Goal: Information Seeking & Learning: Find contact information

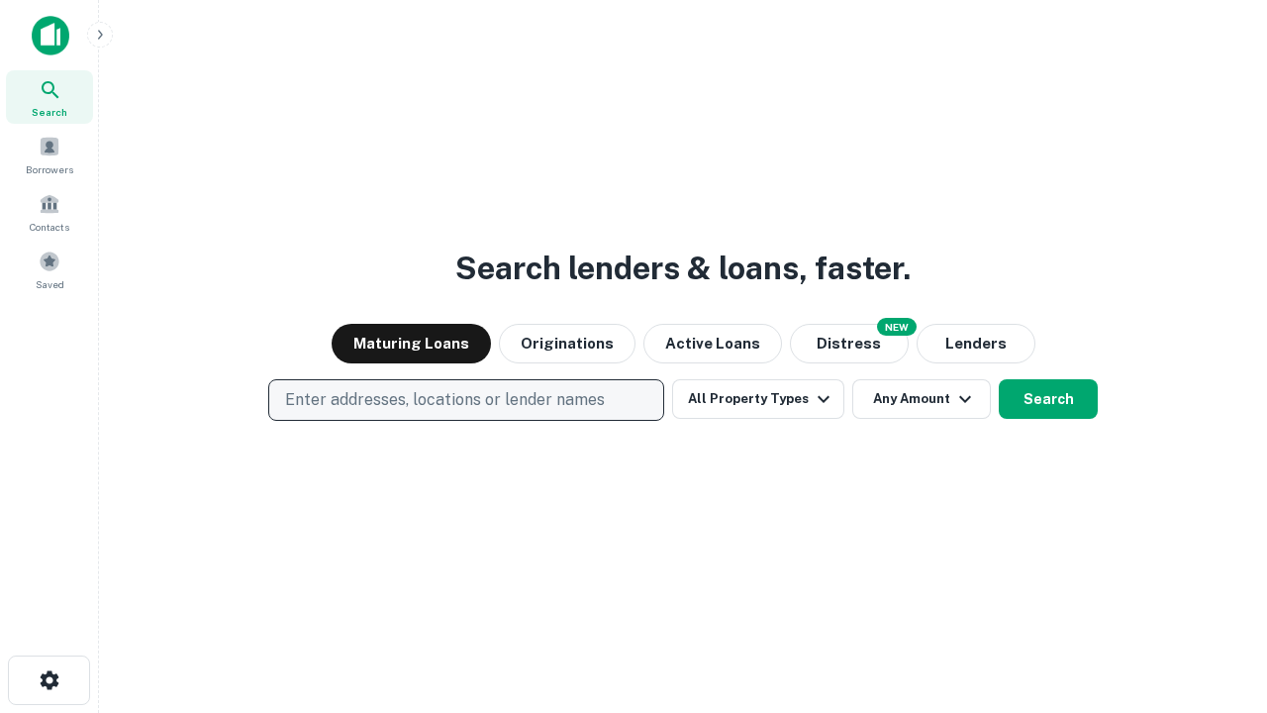
click at [465, 400] on p "Enter addresses, locations or lender names" at bounding box center [445, 400] width 320 height 24
type input "**********"
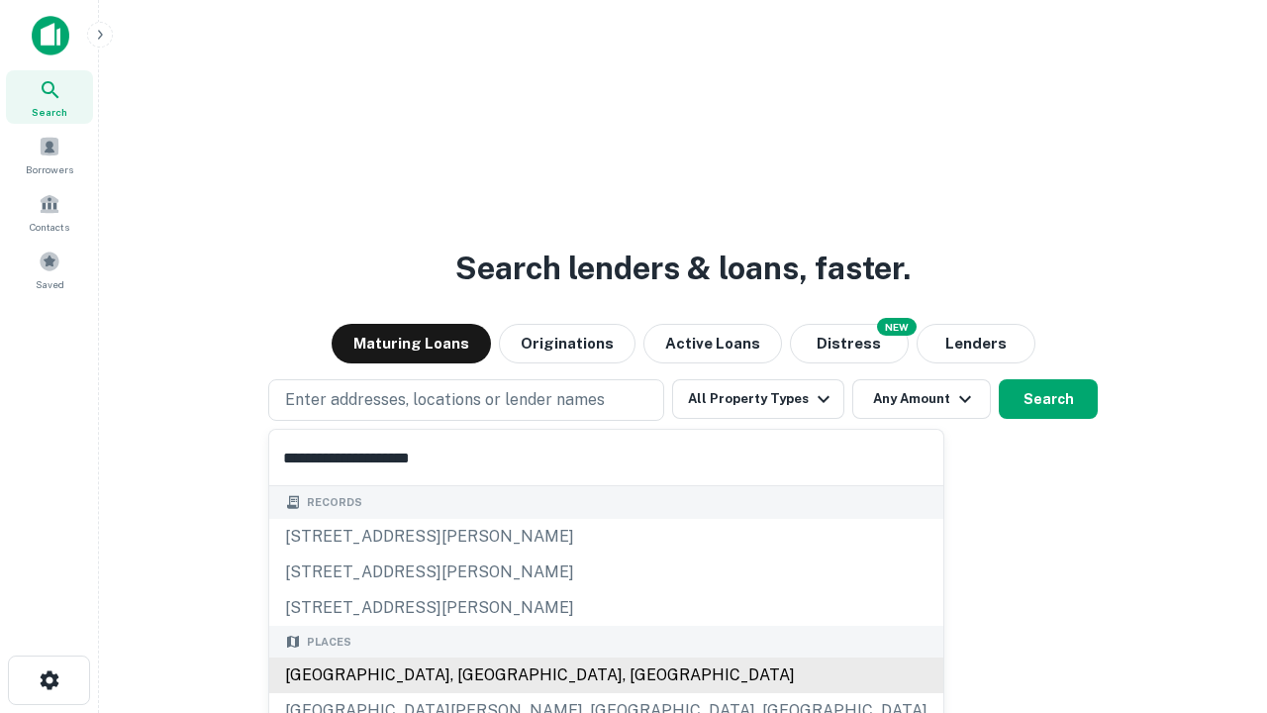
click at [473, 675] on div "[GEOGRAPHIC_DATA], [GEOGRAPHIC_DATA], [GEOGRAPHIC_DATA]" at bounding box center [606, 675] width 674 height 36
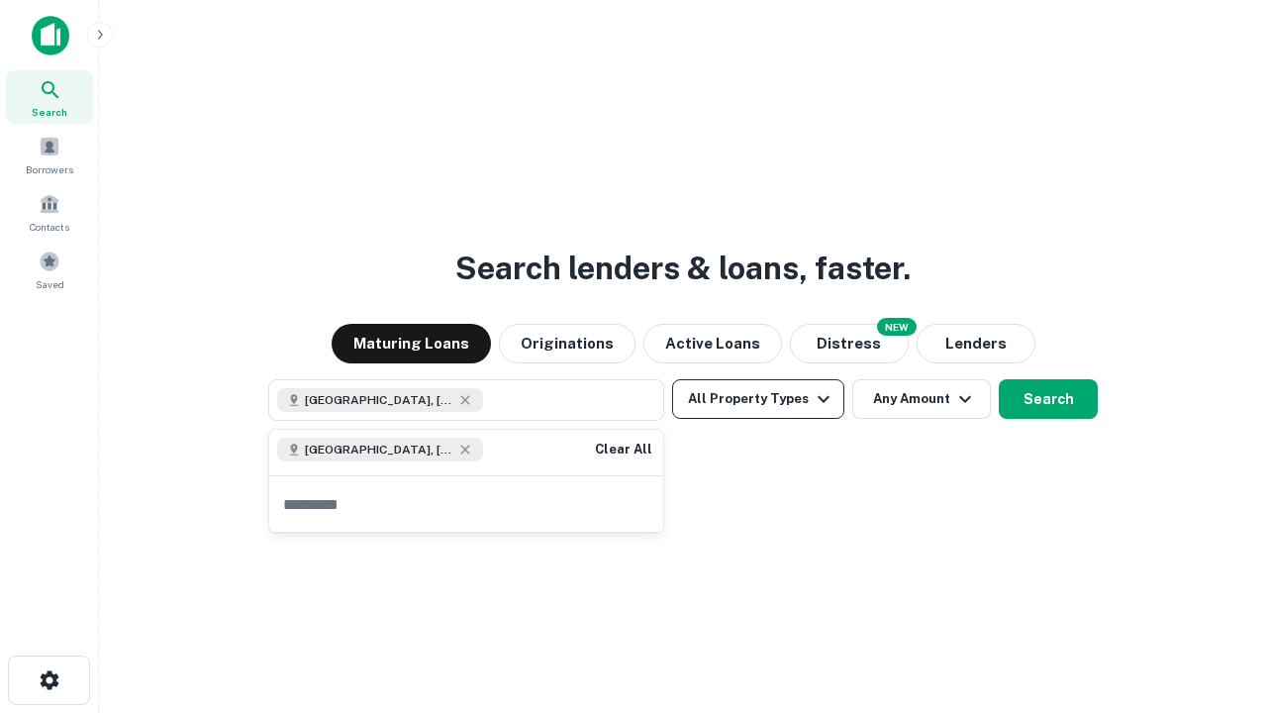
click at [758, 399] on button "All Property Types" at bounding box center [758, 399] width 172 height 40
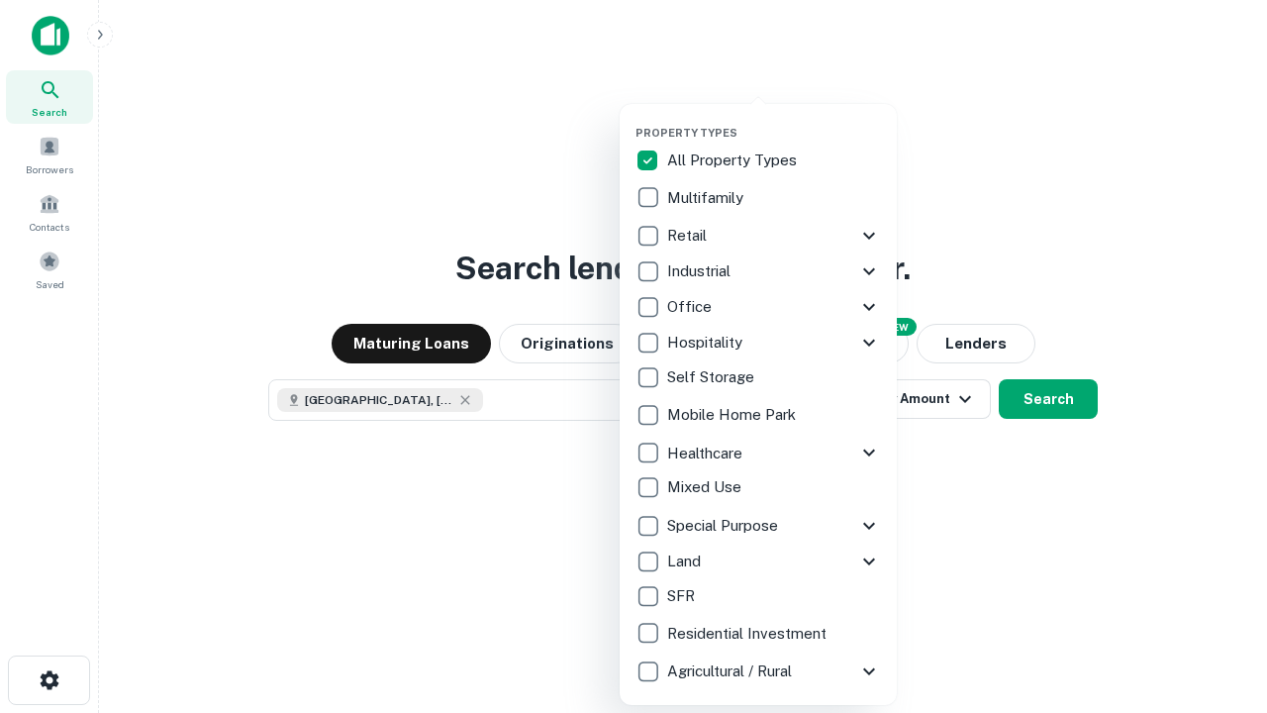
click at [774, 120] on button "button" at bounding box center [773, 120] width 277 height 1
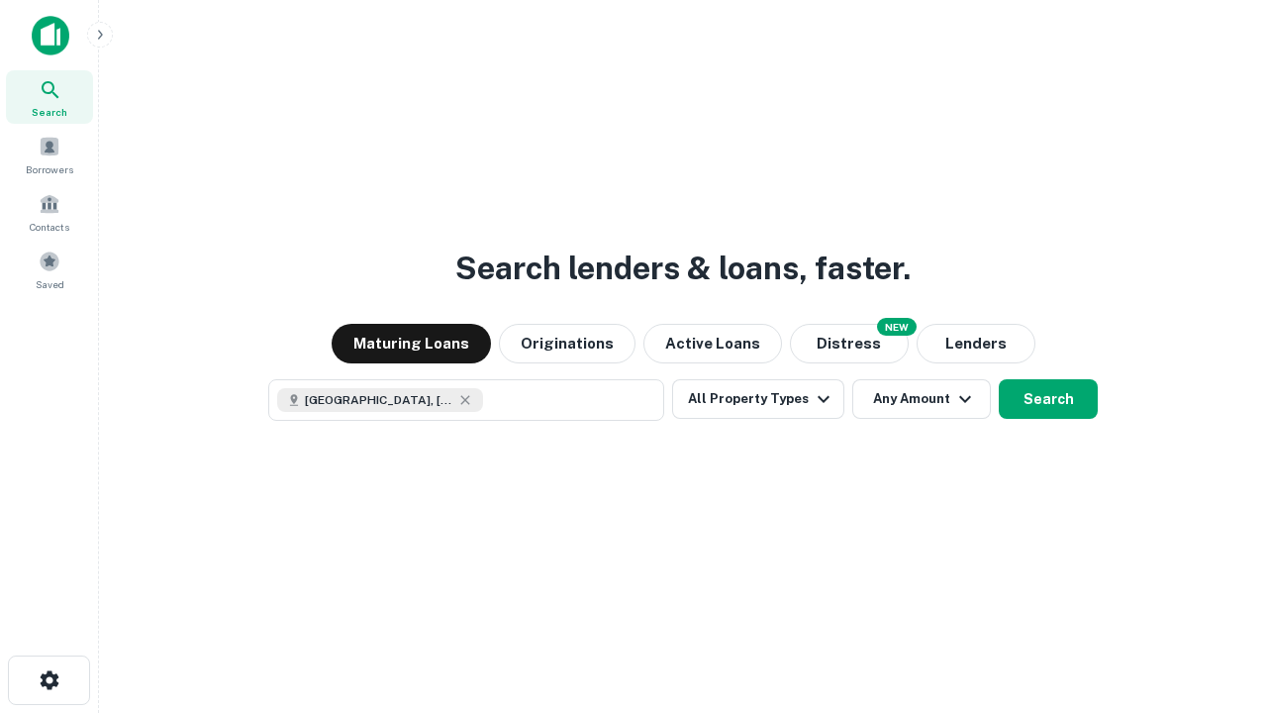
scroll to position [32, 0]
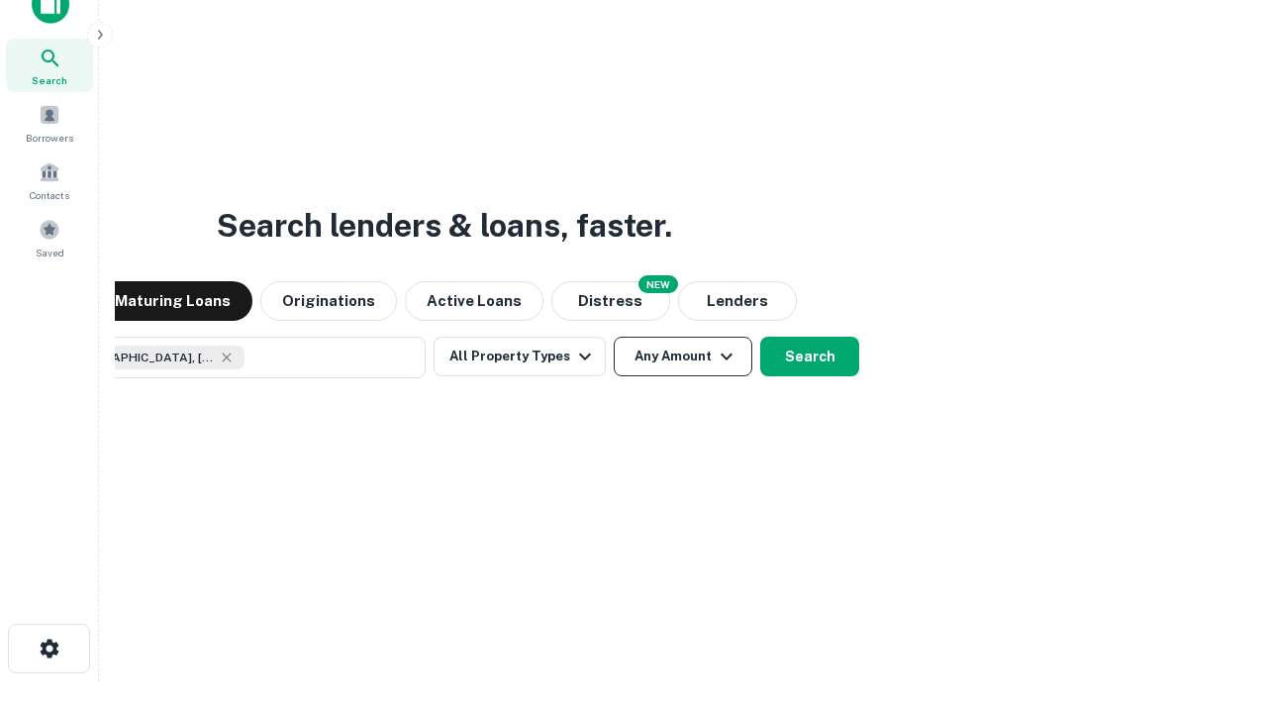
click at [614, 337] on button "Any Amount" at bounding box center [683, 357] width 139 height 40
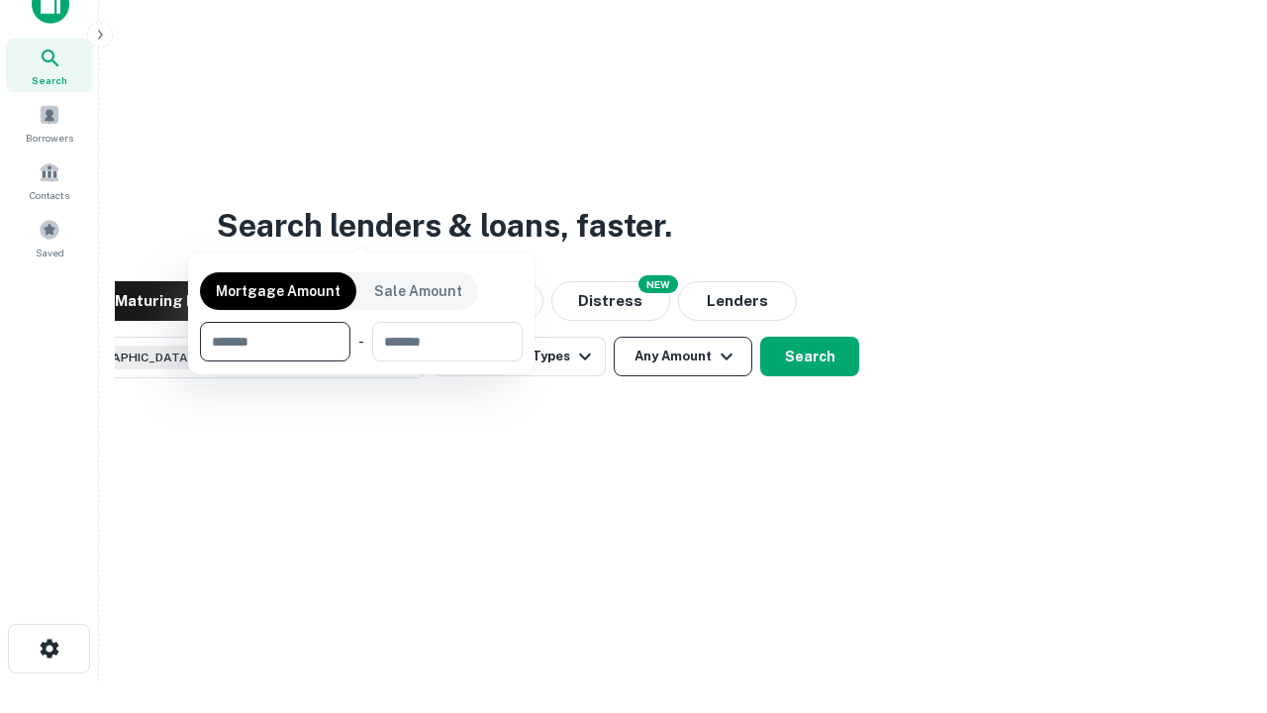
scroll to position [143, 560]
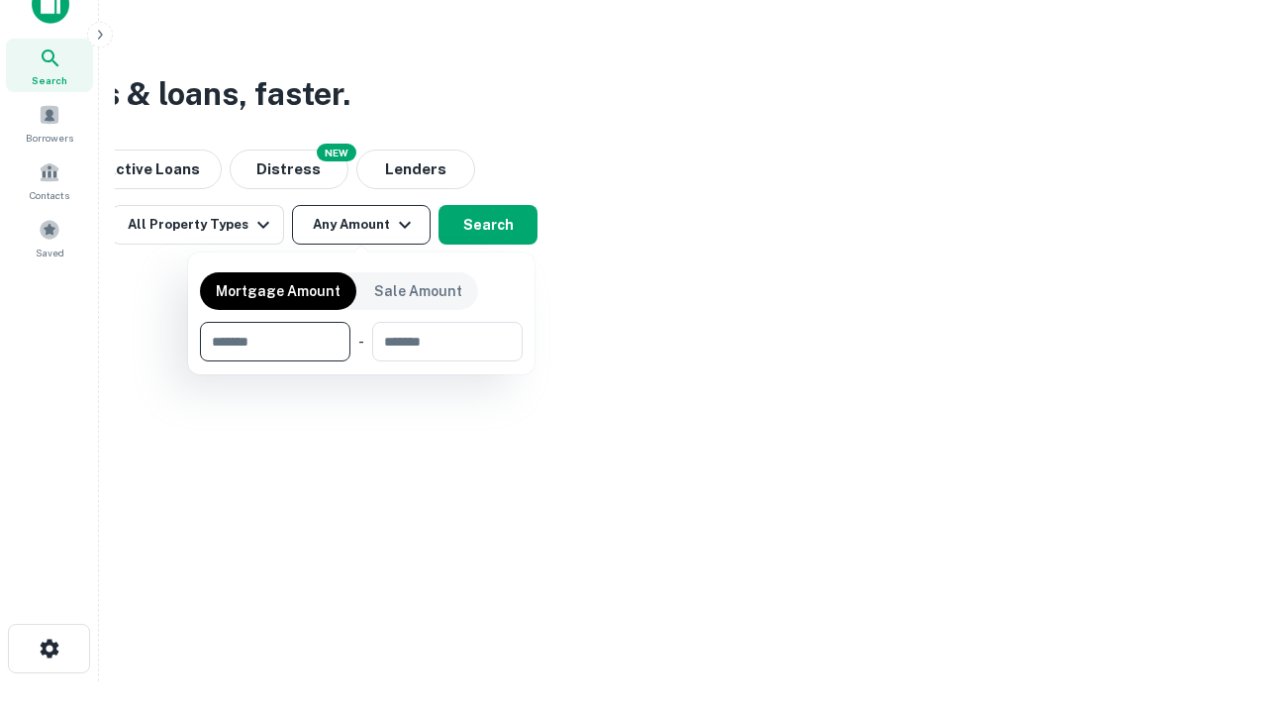
type input "*******"
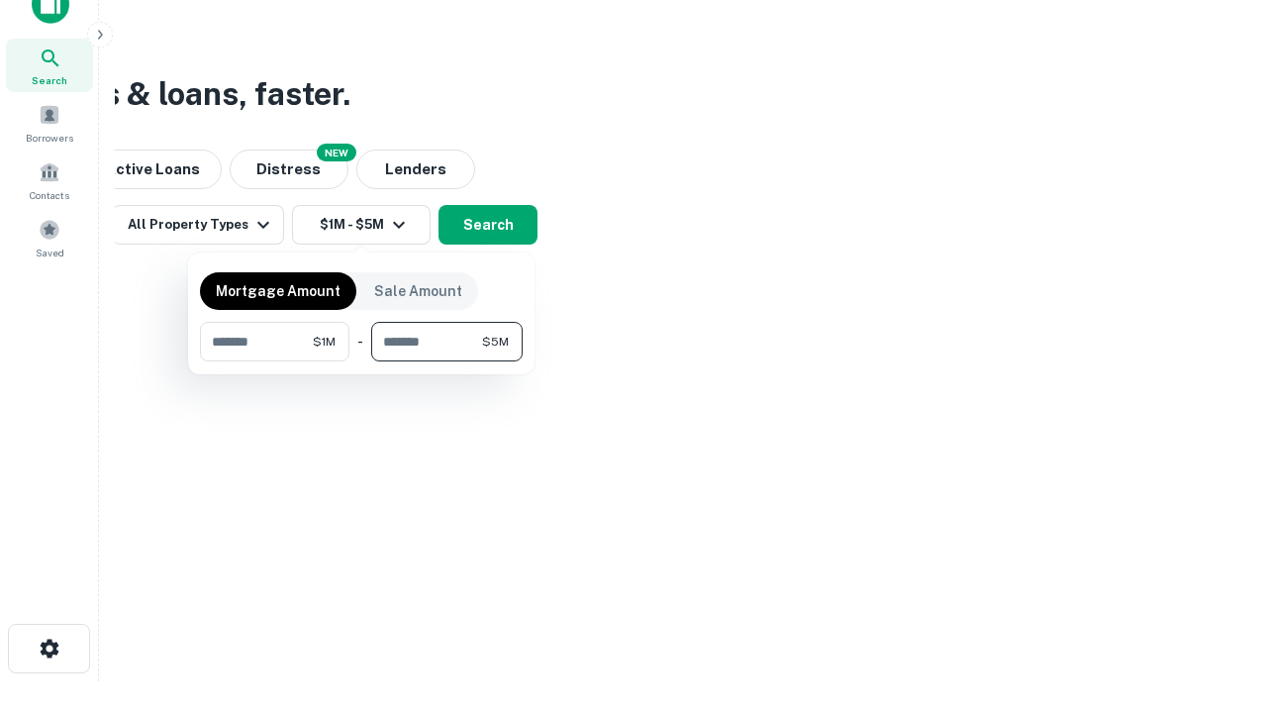
type input "*******"
click at [361, 361] on button "button" at bounding box center [361, 361] width 323 height 1
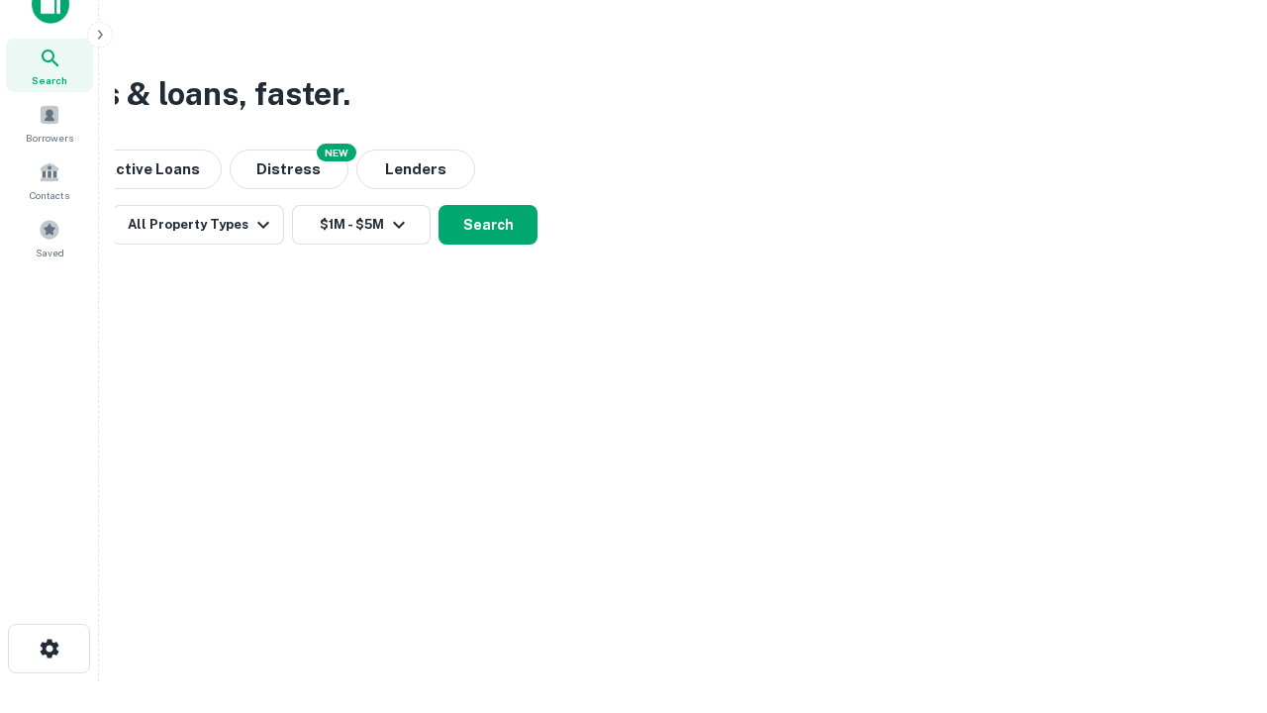
scroll to position [32, 0]
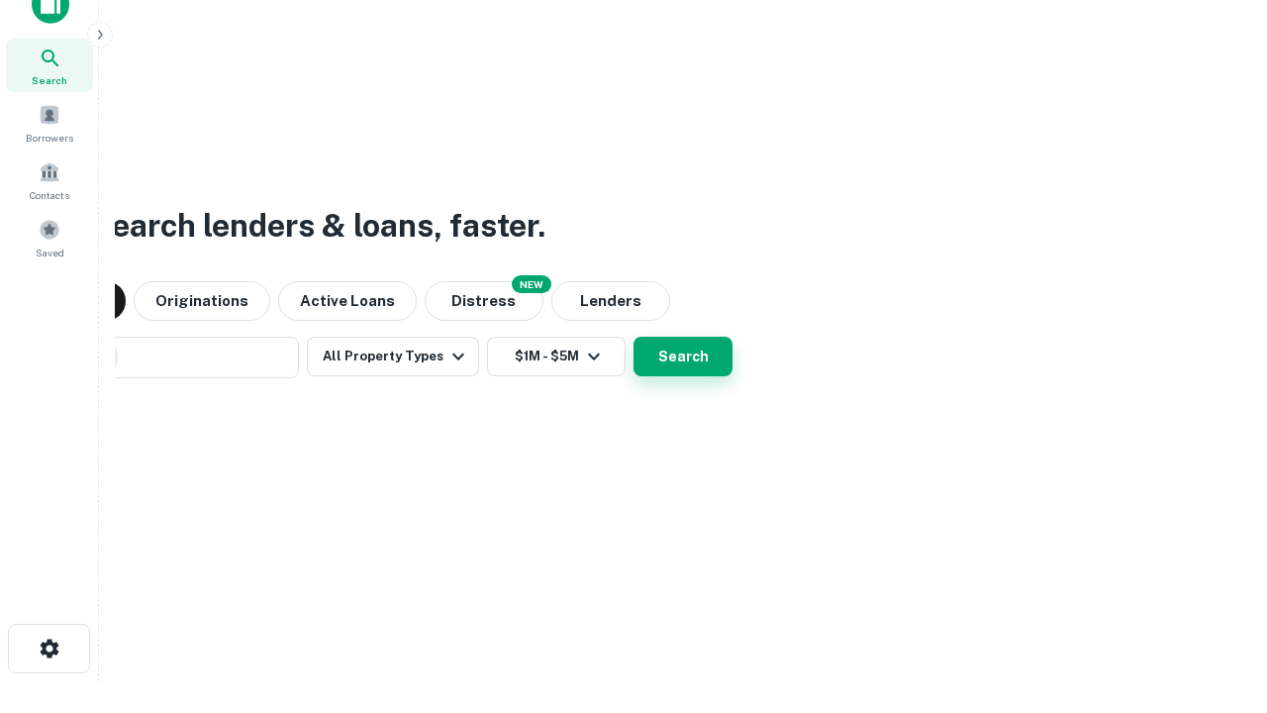
click at [633, 337] on button "Search" at bounding box center [682, 357] width 99 height 40
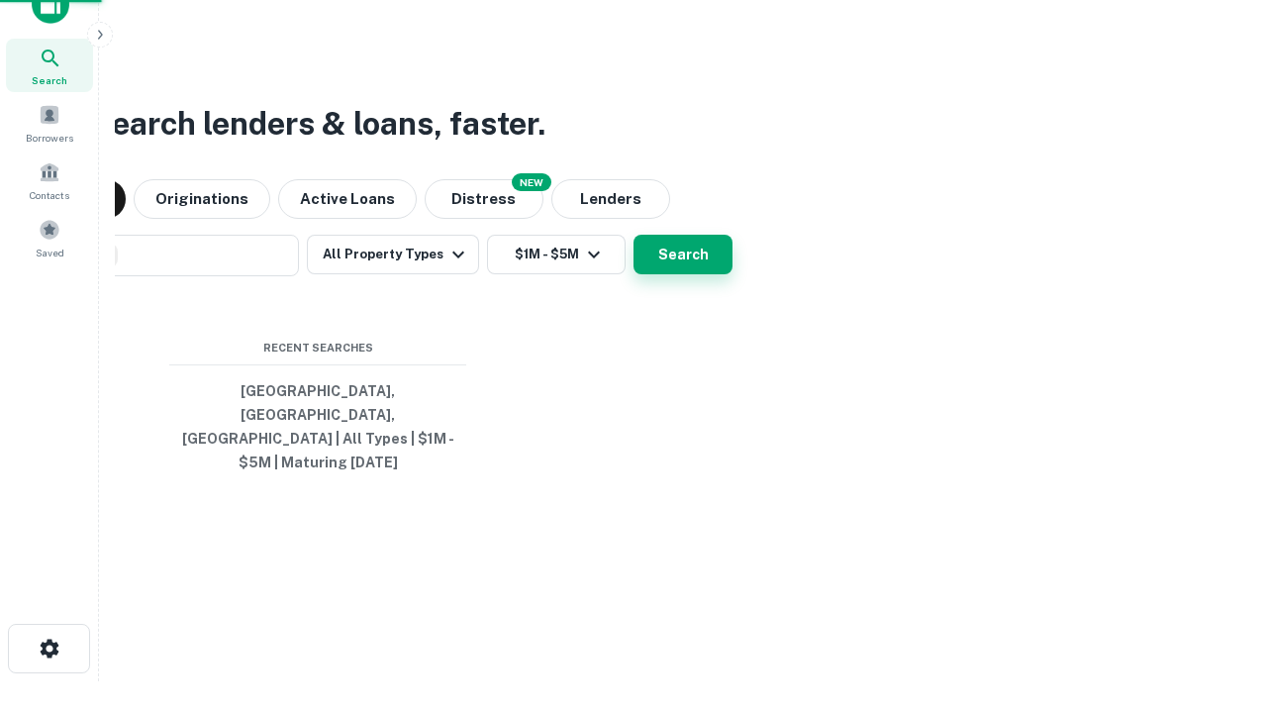
scroll to position [64, 560]
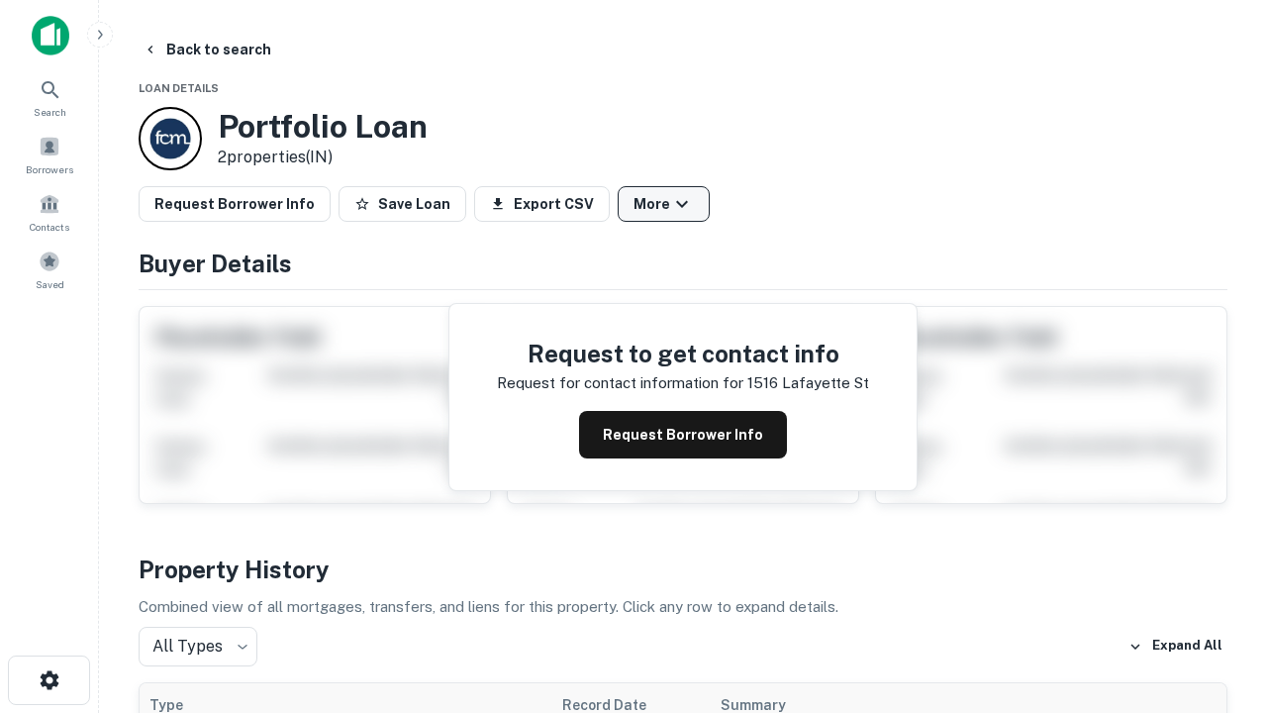
click at [663, 204] on button "More" at bounding box center [664, 204] width 92 height 36
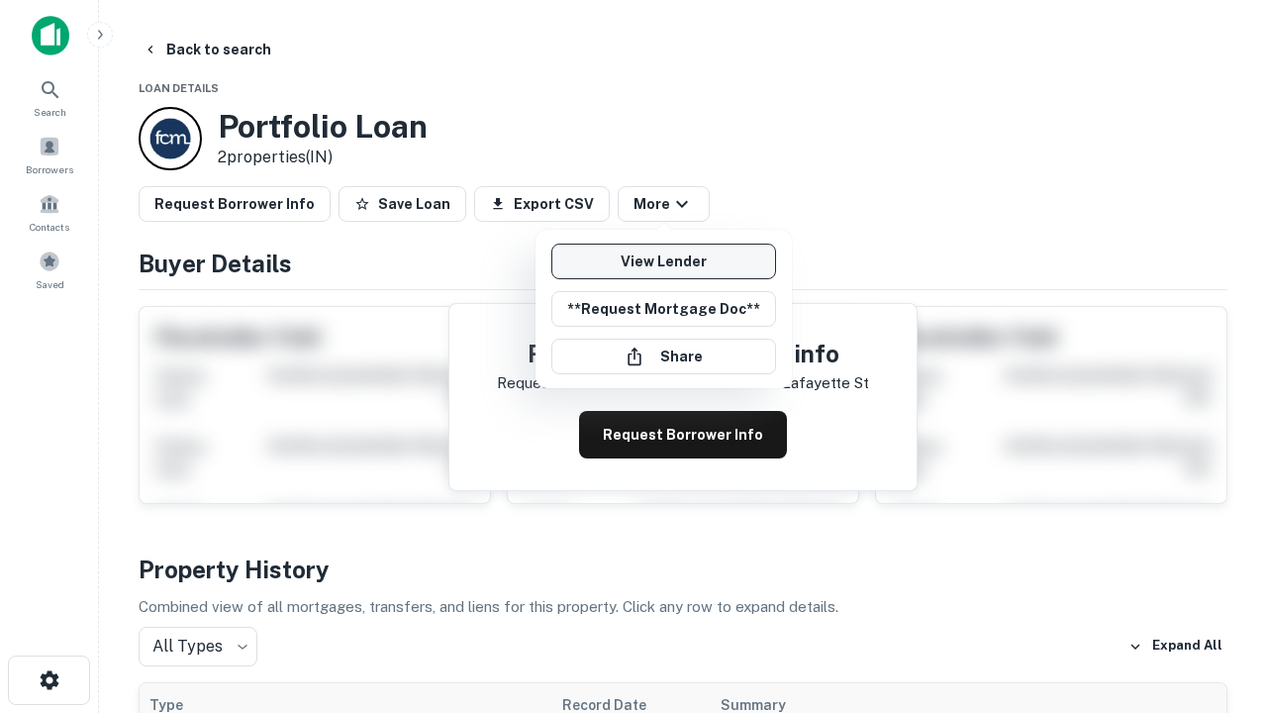
click at [663, 261] on link "View Lender" at bounding box center [663, 261] width 225 height 36
